Goal: Transaction & Acquisition: Purchase product/service

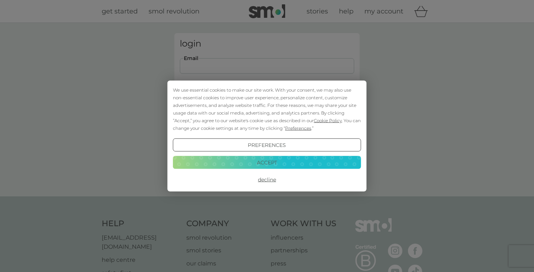
click at [223, 165] on button "Accept" at bounding box center [267, 161] width 188 height 13
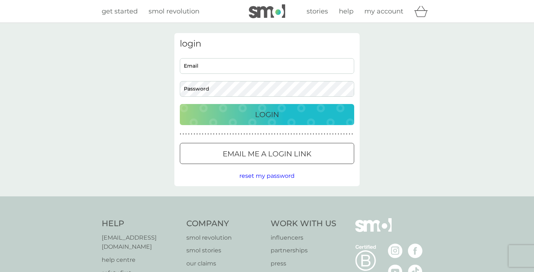
click at [218, 68] on input "Email" at bounding box center [267, 66] width 174 height 16
type input "lou_welch@hotmail.com"
click at [230, 107] on button "Login" at bounding box center [267, 114] width 174 height 21
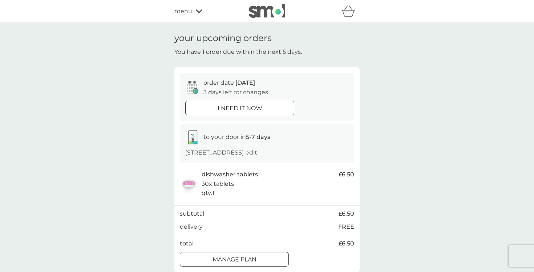
scroll to position [25, 0]
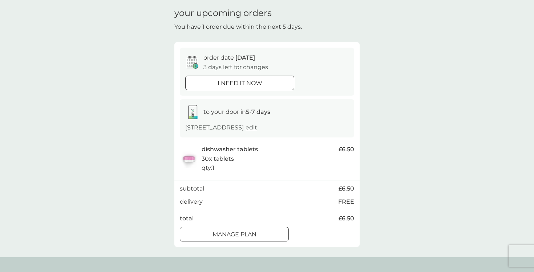
click at [235, 233] on div at bounding box center [234, 234] width 26 height 8
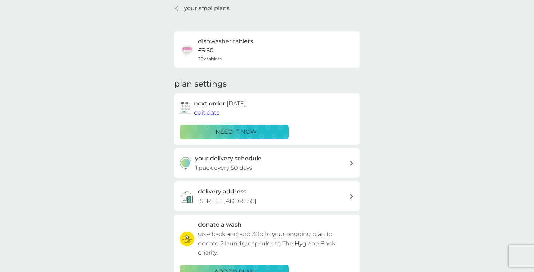
scroll to position [33, 0]
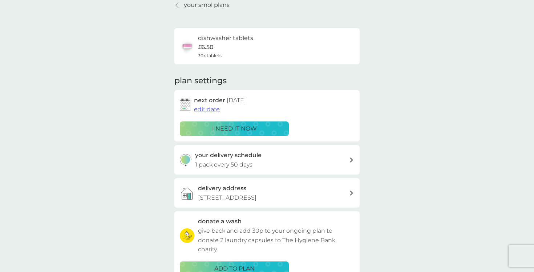
click at [208, 109] on span "edit date" at bounding box center [207, 109] width 26 height 7
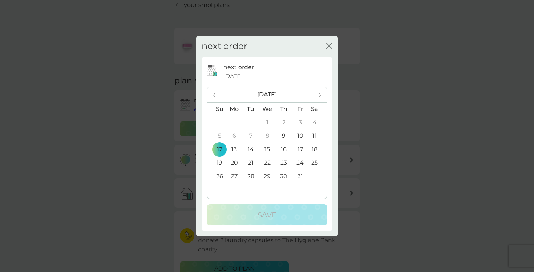
click at [328, 45] on icon "close" at bounding box center [327, 46] width 3 height 6
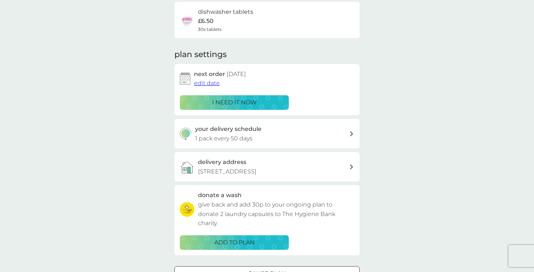
scroll to position [0, 0]
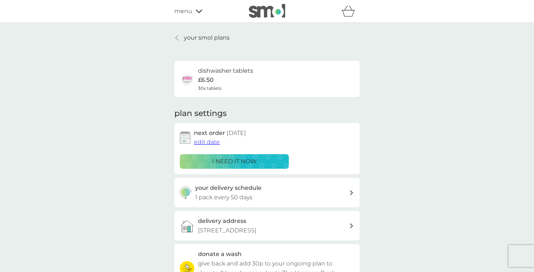
click at [201, 39] on p "your smol plans" at bounding box center [207, 37] width 46 height 9
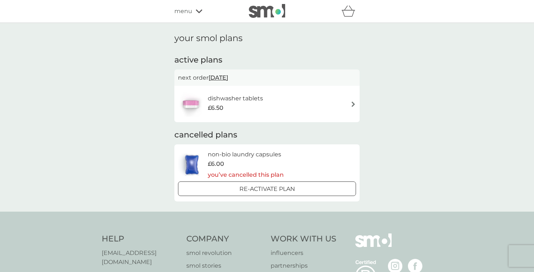
click at [182, 9] on span "menu" at bounding box center [183, 11] width 18 height 9
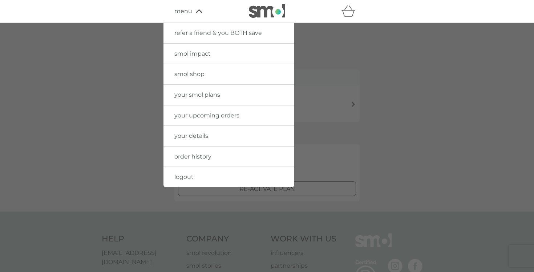
click at [182, 76] on span "smol shop" at bounding box center [189, 73] width 30 height 7
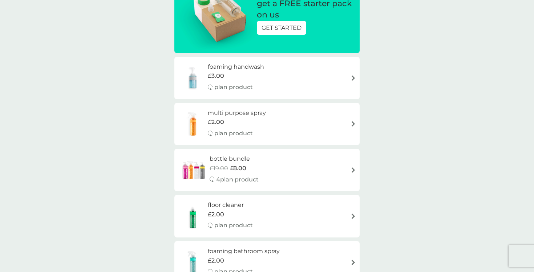
scroll to position [108, 0]
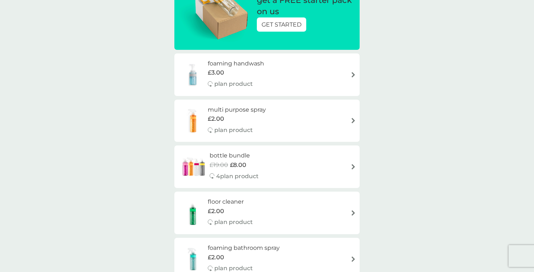
click at [239, 64] on h6 "foaming handwash" at bounding box center [236, 63] width 56 height 9
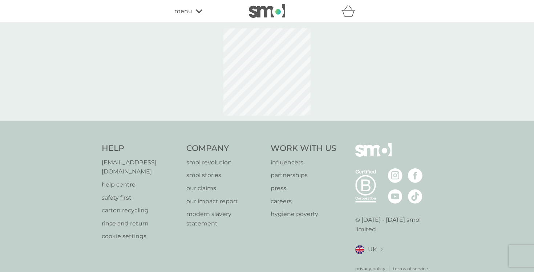
select select "119"
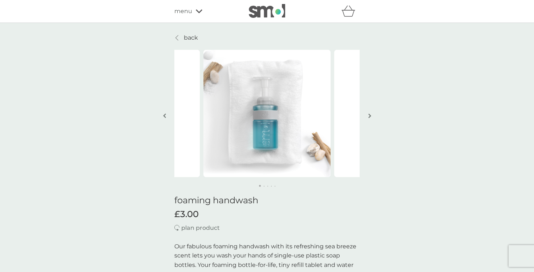
click at [369, 117] on img "button" at bounding box center [369, 115] width 3 height 5
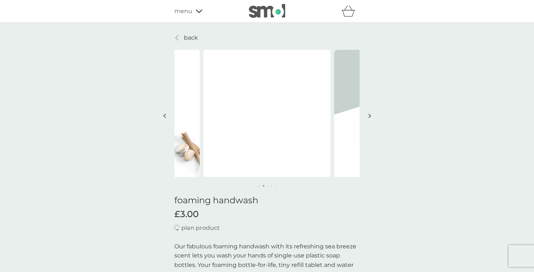
click at [369, 117] on img "button" at bounding box center [369, 115] width 3 height 5
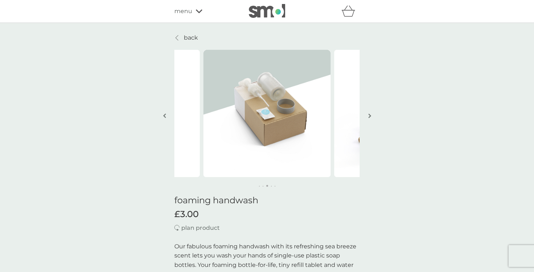
click at [369, 117] on img "button" at bounding box center [369, 115] width 3 height 5
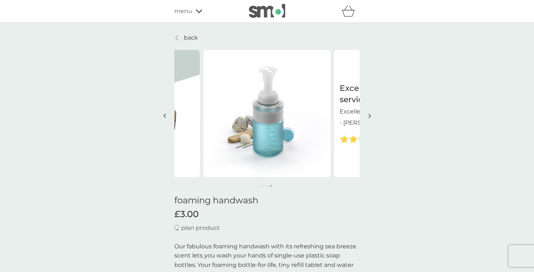
click at [369, 117] on img "button" at bounding box center [369, 115] width 3 height 5
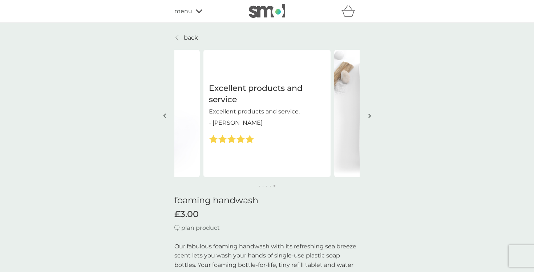
click at [369, 117] on img "button" at bounding box center [369, 115] width 3 height 5
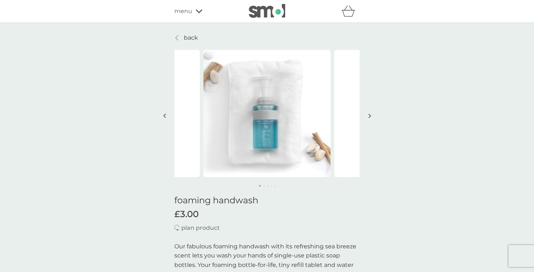
click at [369, 117] on img "button" at bounding box center [369, 115] width 3 height 5
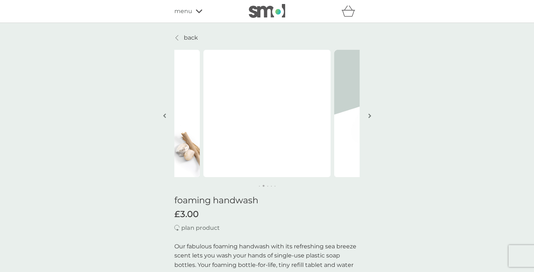
click at [192, 39] on p "back" at bounding box center [191, 37] width 14 height 9
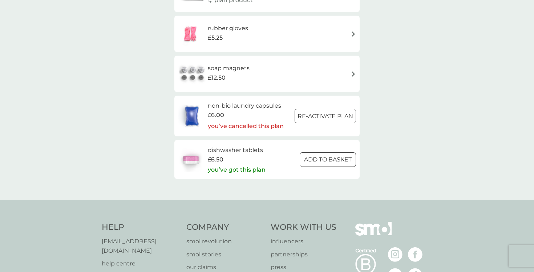
scroll to position [1196, 0]
